Goal: Book appointment/travel/reservation

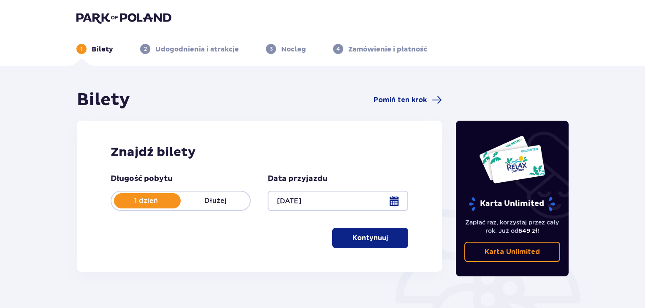
click at [380, 247] on button "Kontynuuj" at bounding box center [370, 238] width 76 height 20
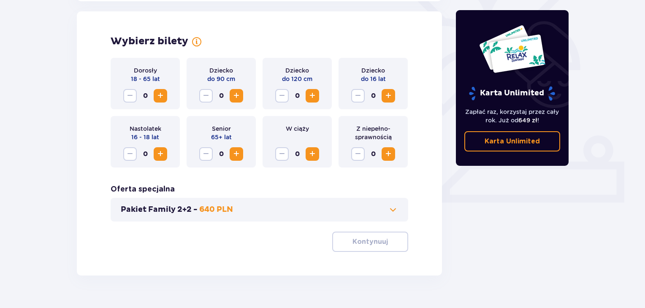
scroll to position [235, 0]
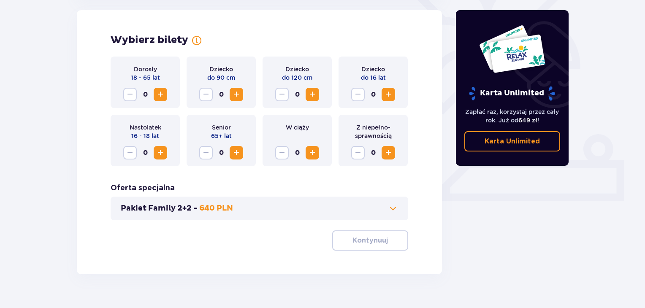
click at [155, 92] on span "Increase" at bounding box center [160, 95] width 10 height 10
click at [371, 245] on p "Kontynuuj" at bounding box center [370, 240] width 35 height 9
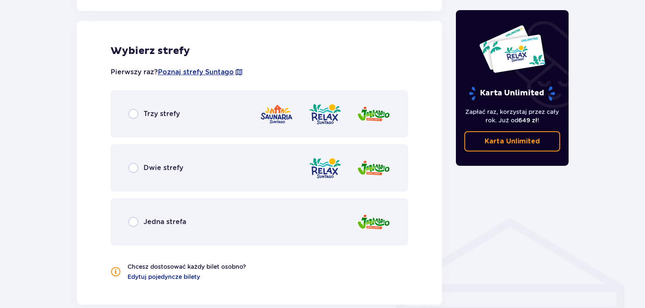
scroll to position [469, 0]
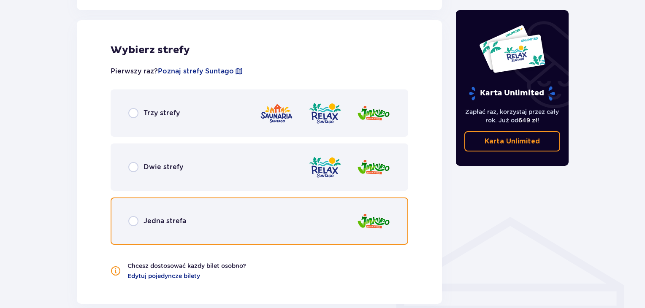
click at [134, 218] on input "radio" at bounding box center [133, 221] width 10 height 10
radio input "true"
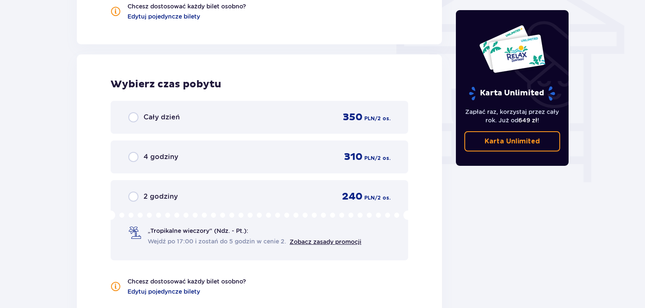
scroll to position [726, 0]
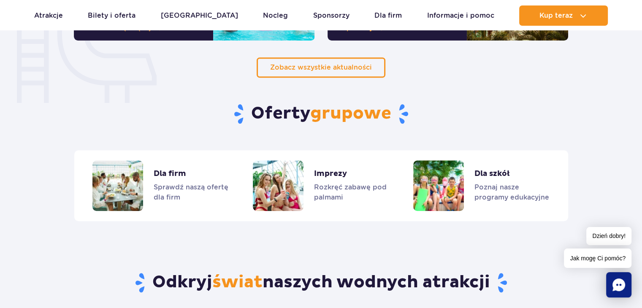
scroll to position [613, 0]
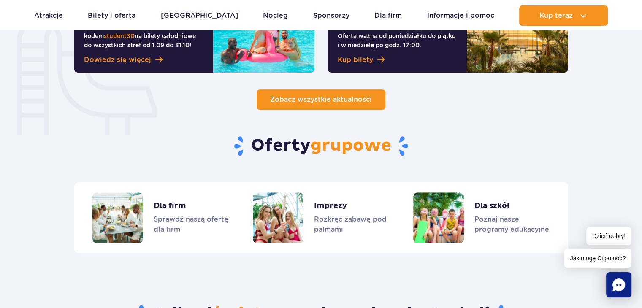
click at [334, 98] on span "Zobacz wszystkie aktualności" at bounding box center [321, 99] width 102 height 8
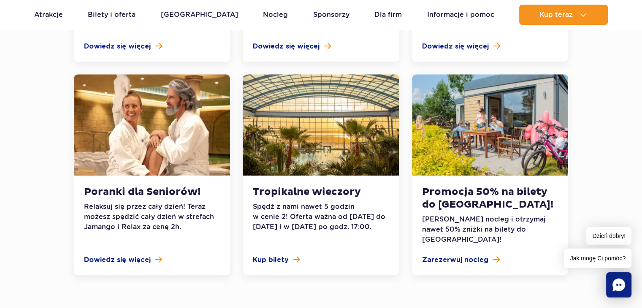
scroll to position [887, 0]
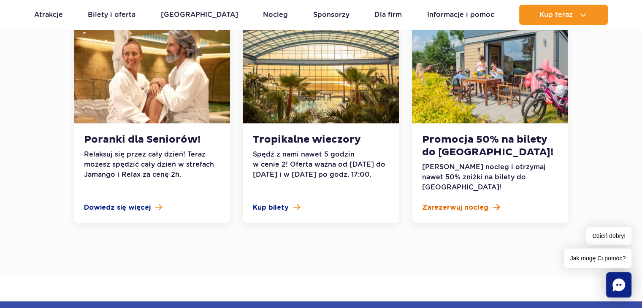
click at [480, 203] on span "Zarezerwuj nocleg" at bounding box center [455, 208] width 66 height 10
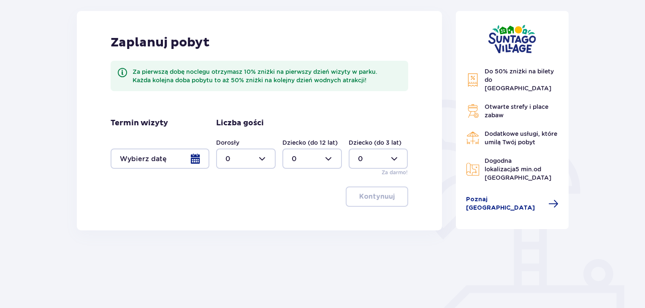
scroll to position [127, 0]
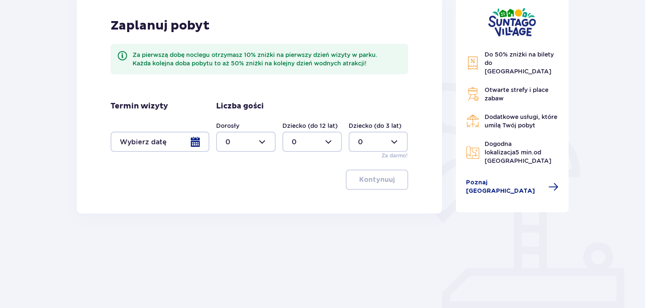
click at [259, 143] on div at bounding box center [246, 142] width 60 height 20
click at [231, 201] on div "2" at bounding box center [245, 202] width 41 height 9
type input "2"
click at [193, 141] on div at bounding box center [160, 142] width 99 height 20
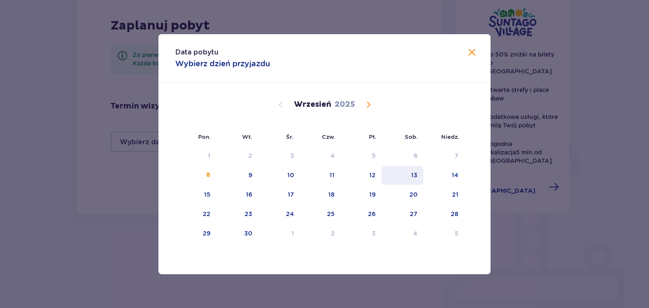
click at [412, 176] on div "13" at bounding box center [414, 175] width 6 height 8
click at [456, 175] on div "14" at bounding box center [454, 175] width 7 height 8
type input "[DATE] - [DATE]"
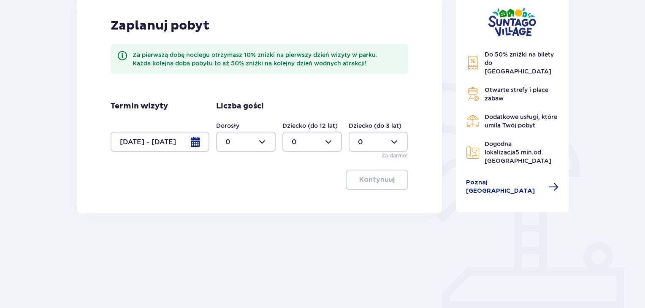
click at [263, 141] on div at bounding box center [246, 142] width 60 height 20
click at [234, 204] on div "2" at bounding box center [245, 202] width 41 height 9
type input "2"
click at [381, 181] on p "Kontynuuj" at bounding box center [376, 179] width 35 height 9
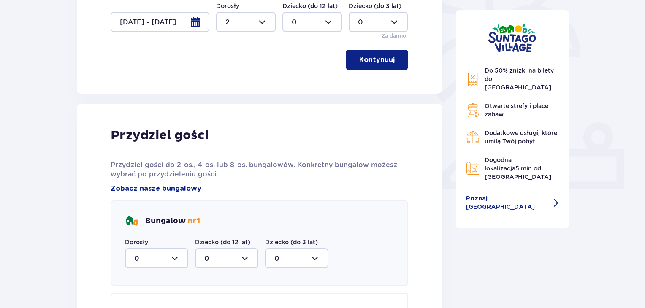
scroll to position [408, 0]
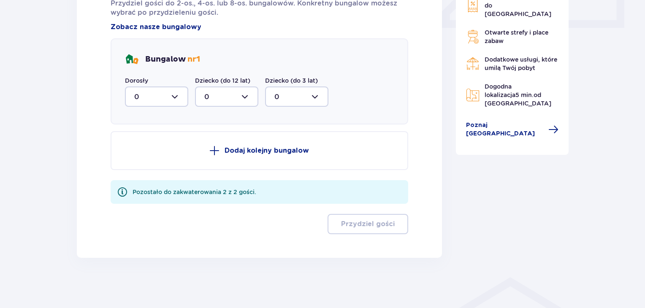
click at [177, 100] on div at bounding box center [156, 97] width 63 height 20
click at [149, 154] on div "2" at bounding box center [156, 157] width 45 height 9
type input "2"
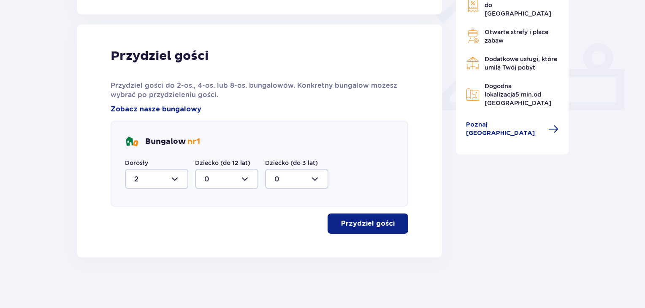
scroll to position [326, 0]
